Goal: Navigation & Orientation: Find specific page/section

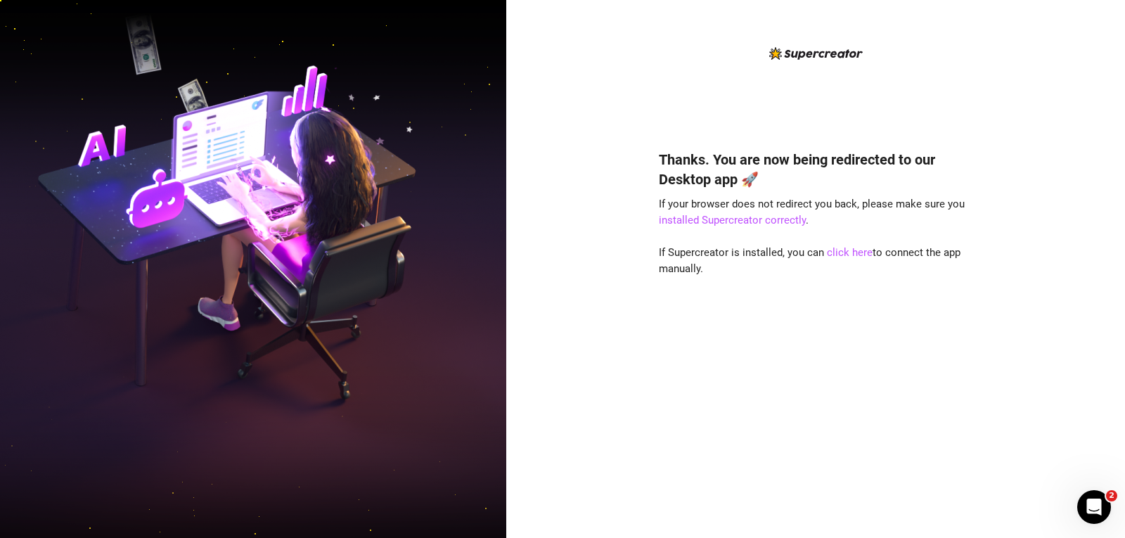
click at [255, 63] on img at bounding box center [253, 268] width 506 height 635
